Goal: Information Seeking & Learning: Learn about a topic

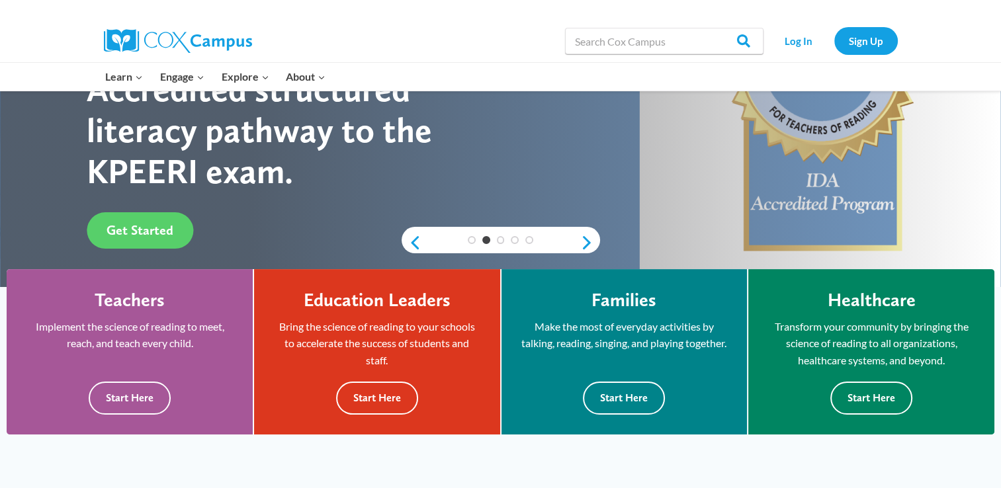
scroll to position [66, 0]
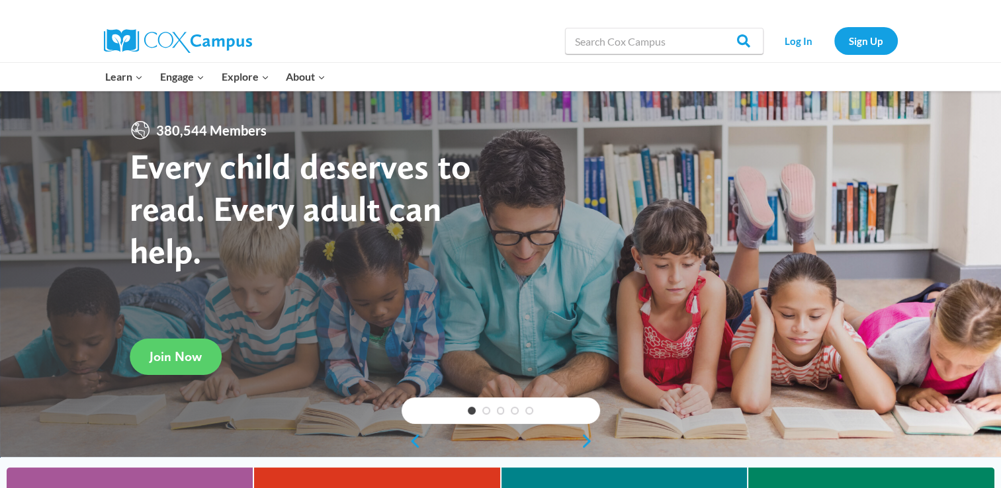
scroll to position [66, 0]
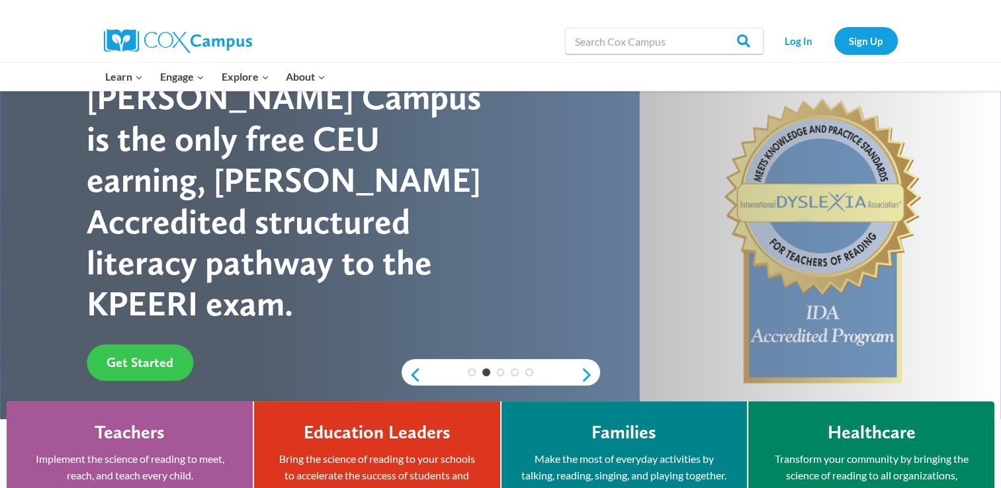
click at [150, 345] on link "Get Started" at bounding box center [140, 363] width 106 height 36
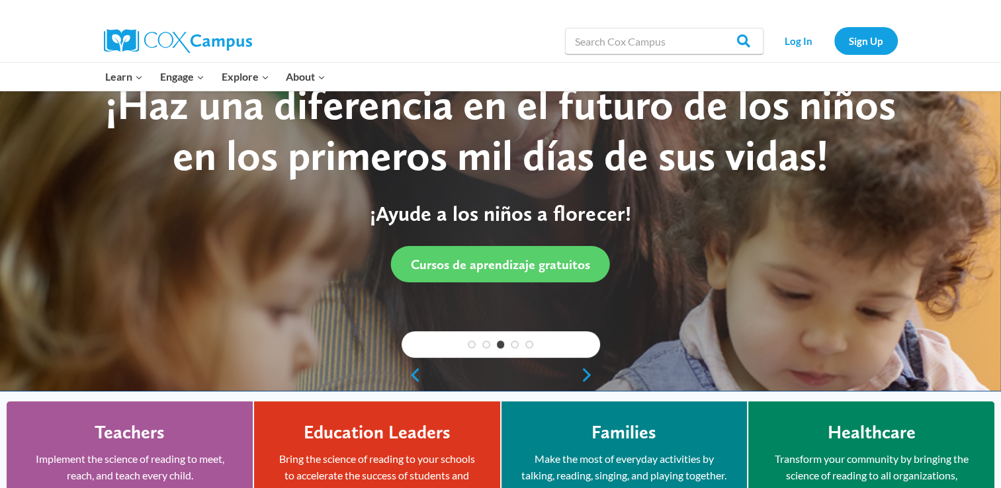
click at [38, 203] on div at bounding box center [500, 207] width 1001 height 366
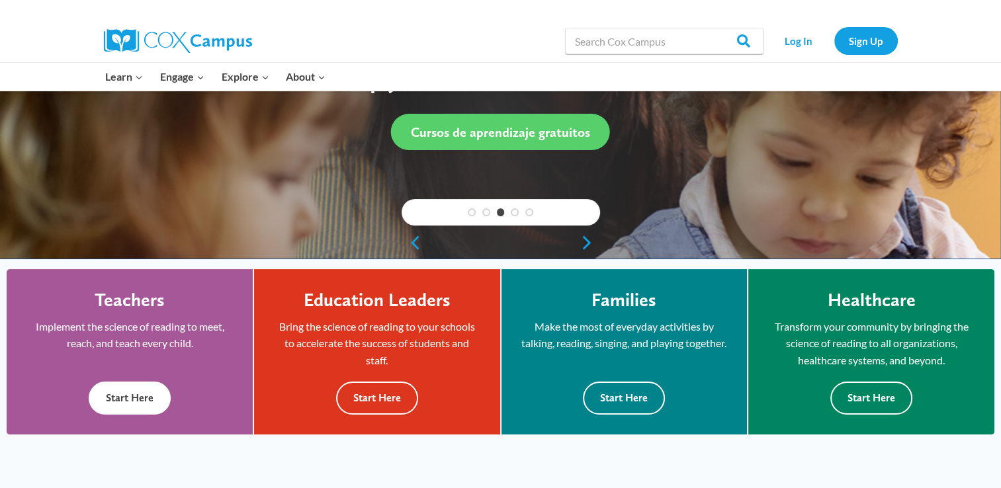
click at [140, 401] on button "Start Here" at bounding box center [130, 398] width 82 height 32
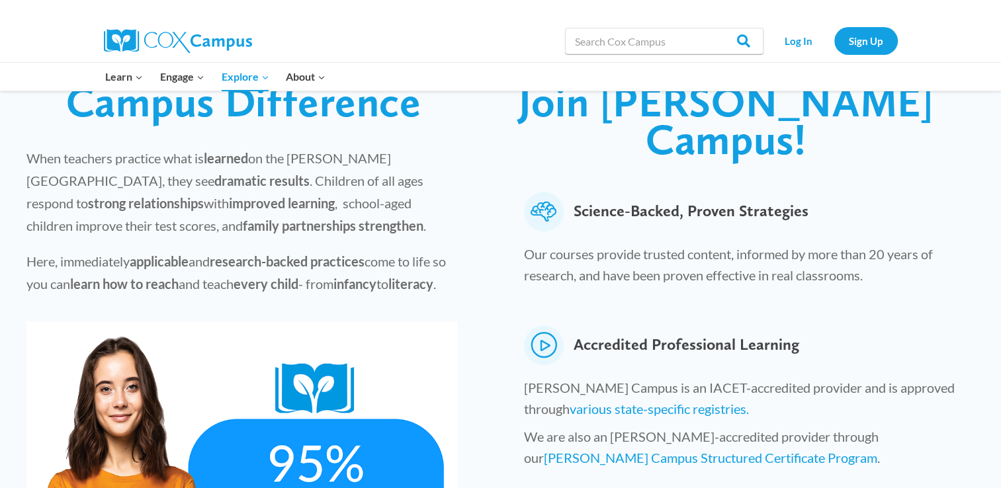
scroll to position [529, 0]
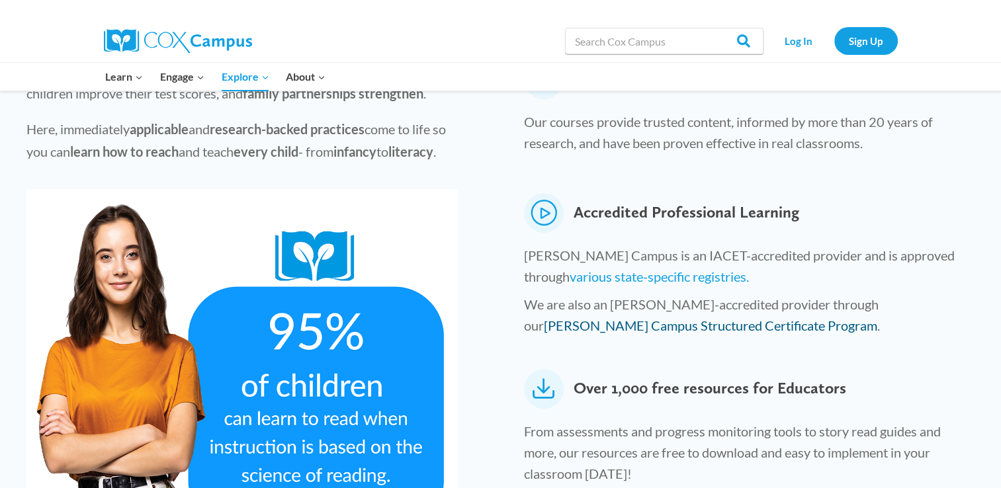
click at [877, 317] on link "Cox Campus Structured Certificate Program" at bounding box center [710, 325] width 333 height 16
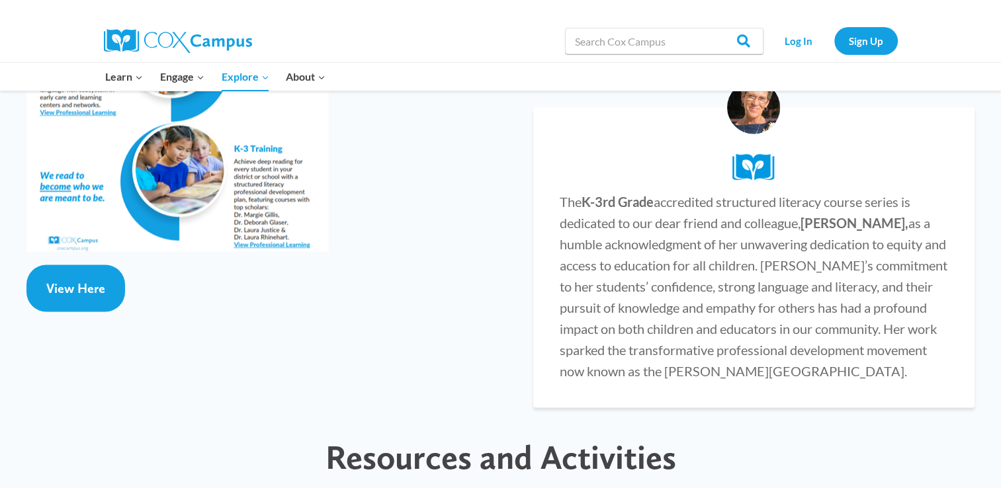
scroll to position [2381, 0]
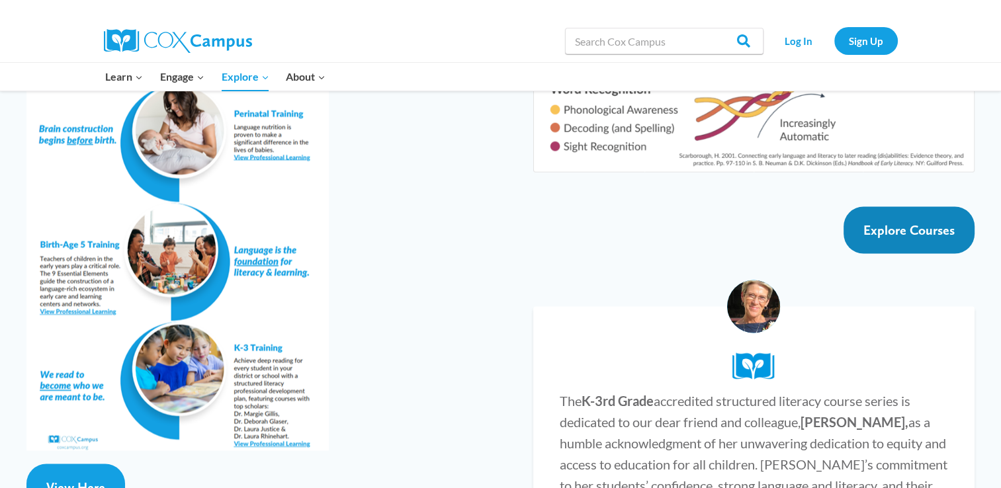
click at [909, 222] on span "Explore Courses" at bounding box center [908, 230] width 91 height 16
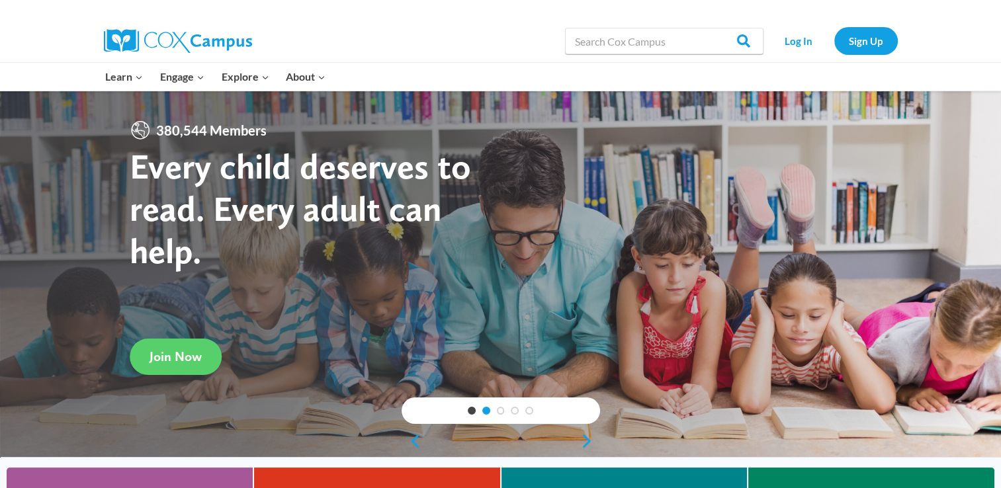
click at [487, 409] on link "2" at bounding box center [486, 411] width 8 height 8
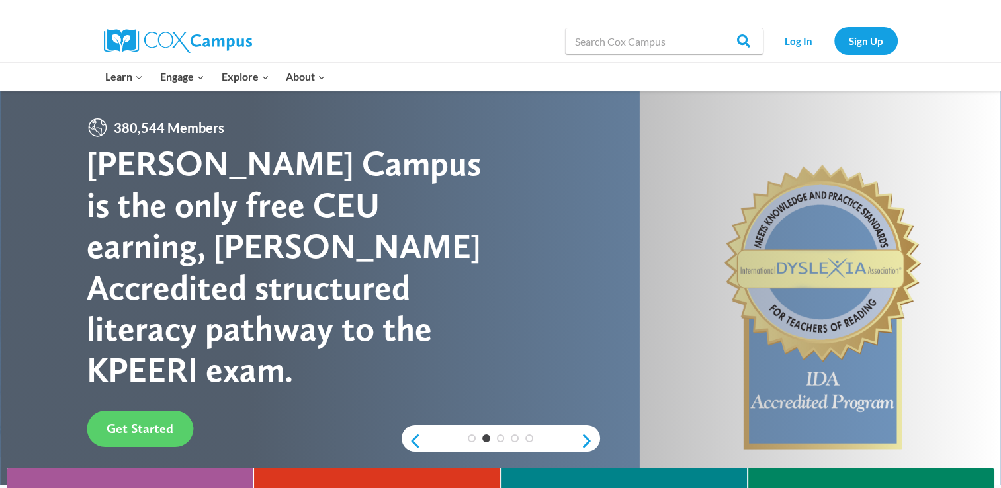
click at [302, 289] on div "[PERSON_NAME] Campus is the only free CEU earning, [PERSON_NAME] Accredited str…" at bounding box center [293, 266] width 413 height 247
click at [138, 421] on span "Get Started" at bounding box center [139, 429] width 67 height 16
